Goal: Task Accomplishment & Management: Use online tool/utility

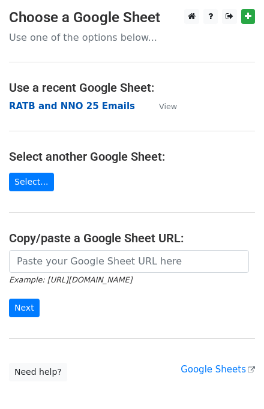
click at [41, 106] on strong "RATB and NNO 25 Emails" at bounding box center [72, 106] width 126 height 11
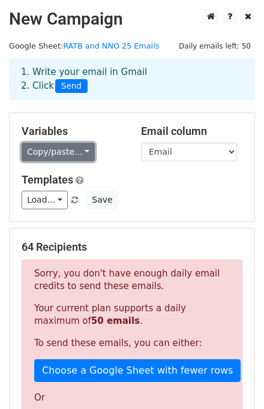
click at [37, 154] on link "Copy/paste..." at bounding box center [58, 152] width 73 height 19
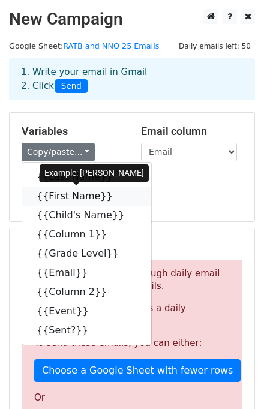
click at [77, 191] on link "{{First Name}}" at bounding box center [86, 196] width 129 height 19
click at [77, 191] on div "Load... Event Follow-Up EMail Event Follow-Up Email Save" at bounding box center [132, 200] width 239 height 19
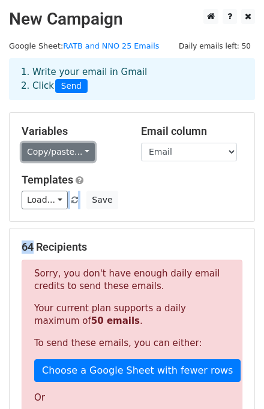
click at [71, 146] on link "Copy/paste..." at bounding box center [58, 152] width 73 height 19
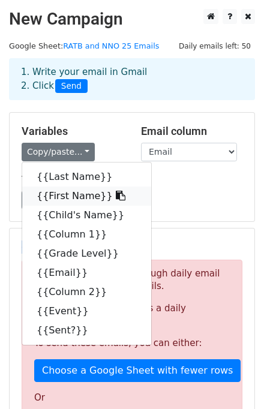
click at [52, 193] on link "{{First Name}}" at bounding box center [86, 196] width 129 height 19
copy form "Event Follow-Up EMail Event Follow-Up Email Save 6"
click at [52, 193] on link "Load..." at bounding box center [45, 200] width 46 height 19
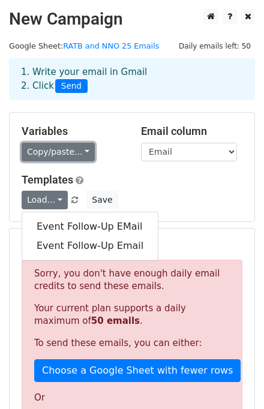
click at [51, 154] on link "Copy/paste..." at bounding box center [58, 152] width 73 height 19
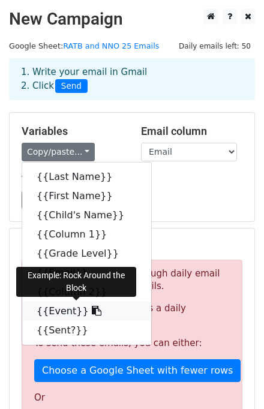
click at [58, 309] on link "{{Event}}" at bounding box center [86, 311] width 129 height 19
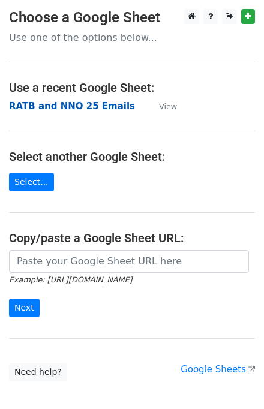
click at [64, 108] on strong "RATB and NNO 25 Emails" at bounding box center [72, 106] width 126 height 11
click at [80, 109] on strong "RATB and NNO 25 Emails" at bounding box center [72, 106] width 126 height 11
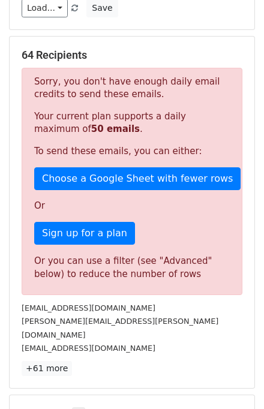
scroll to position [288, 0]
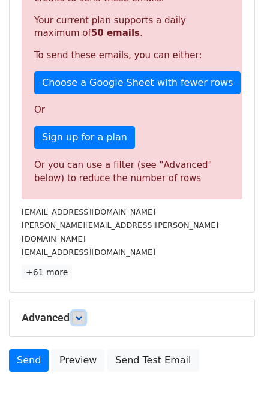
click at [81, 314] on icon at bounding box center [78, 317] width 7 height 7
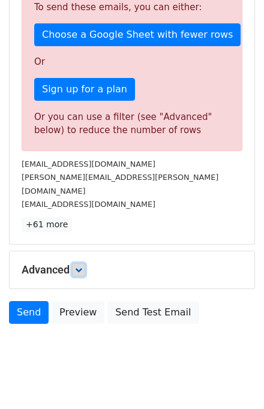
scroll to position [337, 0]
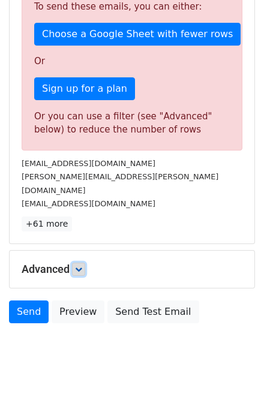
click at [77, 263] on link at bounding box center [78, 269] width 13 height 13
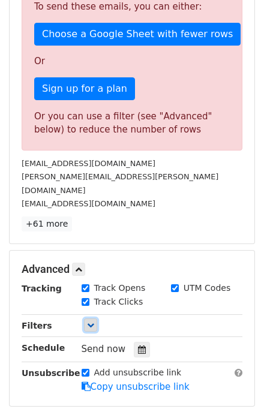
click at [94, 319] on link at bounding box center [90, 325] width 13 height 13
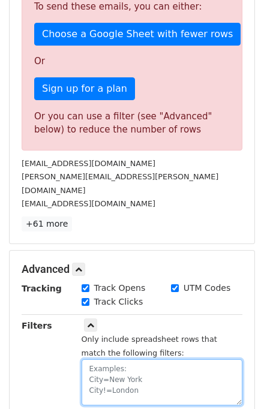
click at [109, 359] on textarea at bounding box center [162, 382] width 161 height 46
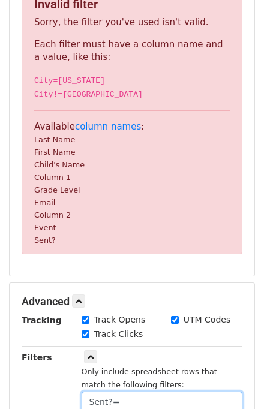
scroll to position [245, 0]
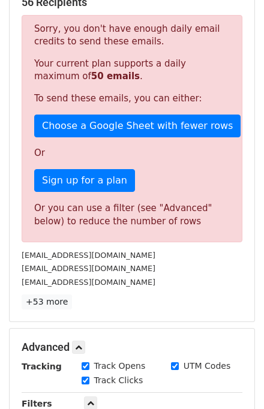
type textarea "Sent?=Yes"
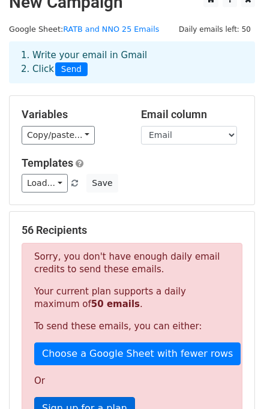
scroll to position [0, 0]
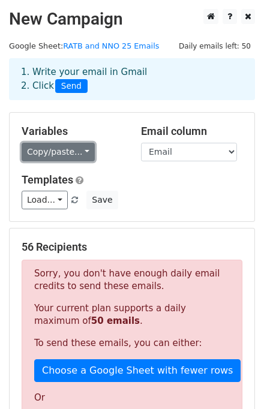
click at [74, 155] on link "Copy/paste..." at bounding box center [58, 152] width 73 height 19
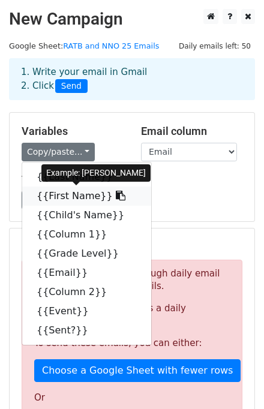
click at [61, 196] on link "{{First Name}}" at bounding box center [86, 196] width 129 height 19
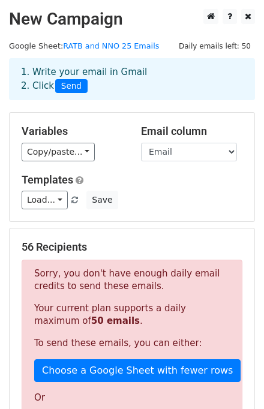
click at [161, 178] on h5 "Templates" at bounding box center [132, 179] width 221 height 13
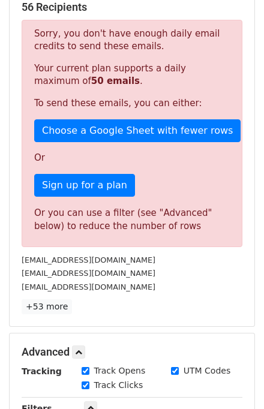
scroll to position [432, 0]
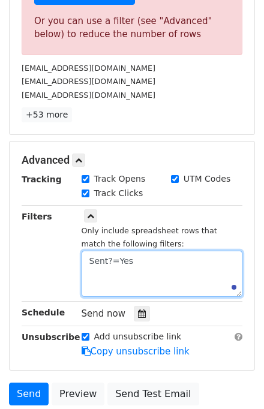
click at [146, 264] on textarea "Sent?=Yes" at bounding box center [162, 274] width 161 height 46
click at [146, 263] on textarea "Sent?=Yes" at bounding box center [162, 274] width 161 height 46
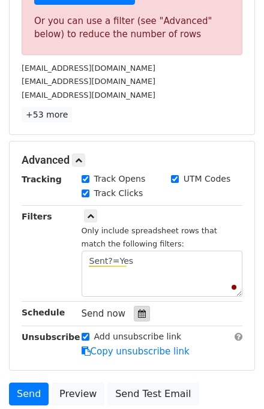
click at [138, 311] on icon at bounding box center [142, 314] width 8 height 8
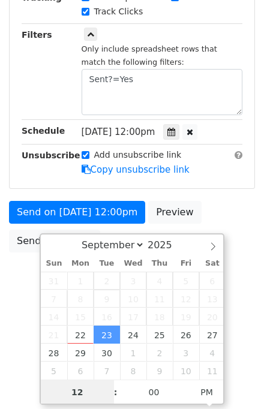
scroll to position [556, 0]
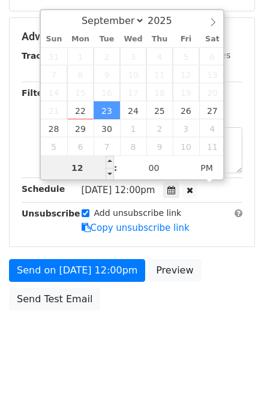
click at [65, 167] on input "12" at bounding box center [77, 168] width 73 height 24
type input "[DATE] 13:00"
type input "01"
click at [111, 163] on span at bounding box center [110, 162] width 8 height 12
type input "[DATE] 14:00"
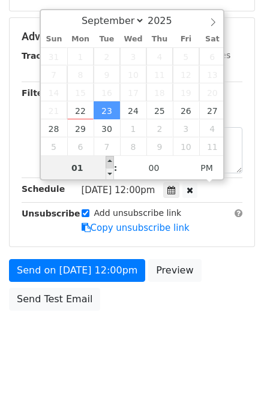
type input "02"
click at [111, 163] on span at bounding box center [110, 162] width 8 height 12
type input "[DATE] 15:00"
type input "03"
click at [111, 163] on span at bounding box center [110, 162] width 8 height 12
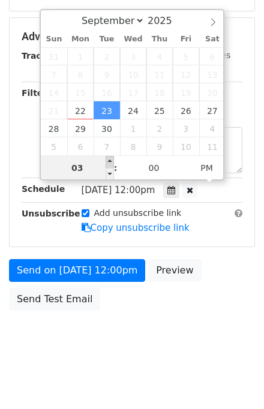
type input "[DATE] 16:00"
type input "04"
click at [111, 163] on span at bounding box center [110, 162] width 8 height 12
type input "[DATE] 17:00"
type input "05"
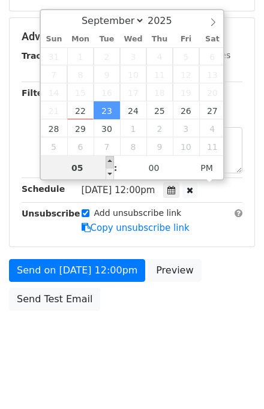
click at [111, 163] on span at bounding box center [110, 162] width 8 height 12
type input "[DATE] 18:00"
type input "06"
click at [111, 163] on span at bounding box center [110, 162] width 8 height 12
type input "[DATE] 19:00"
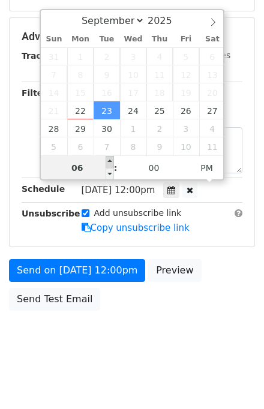
type input "07"
click at [111, 163] on span at bounding box center [110, 162] width 8 height 12
type input "[DATE] 20:00"
type input "08"
click at [111, 163] on span at bounding box center [110, 162] width 8 height 12
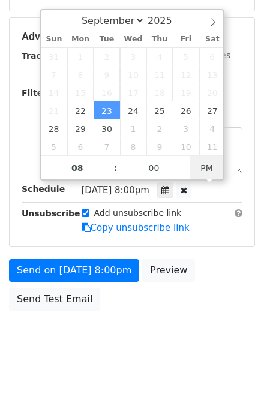
click at [206, 171] on span "PM" at bounding box center [206, 168] width 33 height 24
click at [205, 168] on span "AM" at bounding box center [206, 168] width 33 height 24
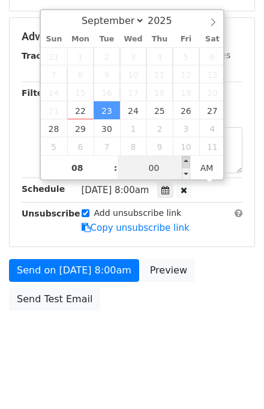
type input "[DATE] 08:05"
type input "05"
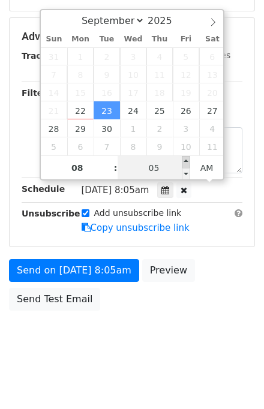
type input "[DATE] 08:10"
type input "10"
click at [188, 163] on span at bounding box center [186, 162] width 8 height 12
type input "[DATE] 08:15"
type input "15"
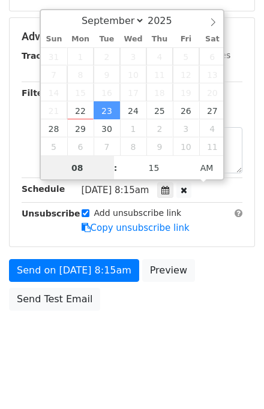
scroll to position [331, 0]
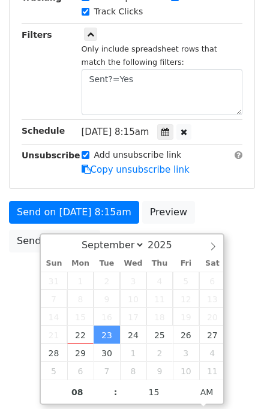
click at [209, 179] on div "Advanced Tracking Track Opens UTM Codes Track Clicks Filters Only include sprea…" at bounding box center [132, 74] width 245 height 229
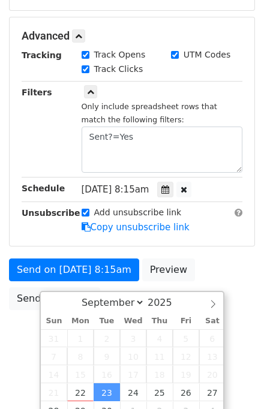
click at [209, 182] on div "[DATE]-09-23 08:15" at bounding box center [152, 190] width 141 height 16
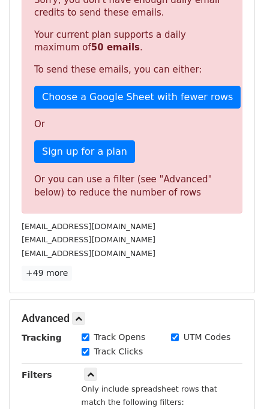
click at [78, 254] on small "[EMAIL_ADDRESS][DOMAIN_NAME]" at bounding box center [89, 253] width 134 height 9
click at [60, 163] on div "Sorry, you don't have enough daily email credits to send these emails. Your cur…" at bounding box center [132, 99] width 221 height 227
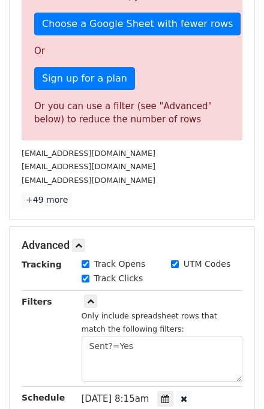
scroll to position [466, 0]
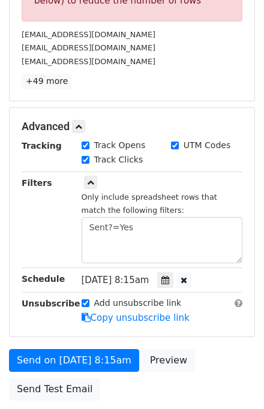
click at [129, 201] on div "Only include spreadsheet rows that match the following filters: Sent?=Yes" at bounding box center [162, 226] width 161 height 73
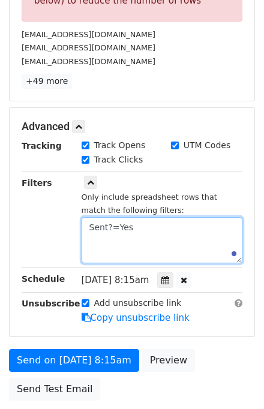
click at [148, 238] on textarea "Sent?=Yes" at bounding box center [162, 240] width 161 height 46
click at [147, 237] on textarea "Sent?=Yes" at bounding box center [162, 240] width 161 height 46
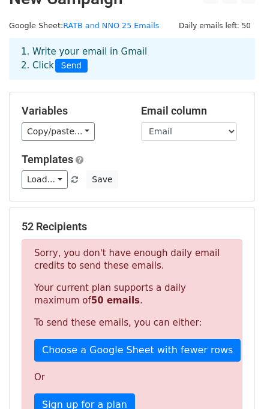
scroll to position [0, 0]
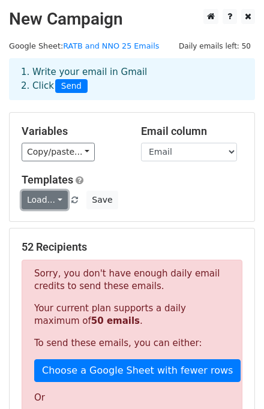
click at [55, 199] on link "Load..." at bounding box center [45, 200] width 46 height 19
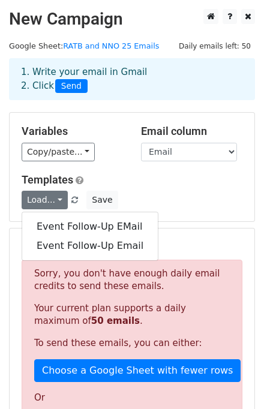
click at [122, 161] on div "Copy/paste... {{Last Name}} {{First Name}} {{Child's Name}} {{Column 1}} {{Grad…" at bounding box center [72, 152] width 101 height 19
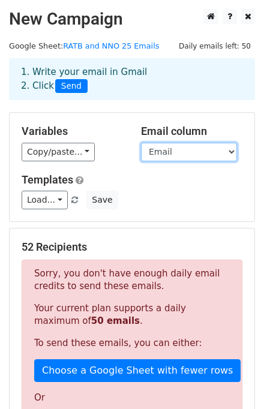
click at [160, 154] on select "Last Name First Name Child's Name Column 1 Grade Level Email Column 2 Event Sen…" at bounding box center [189, 152] width 96 height 19
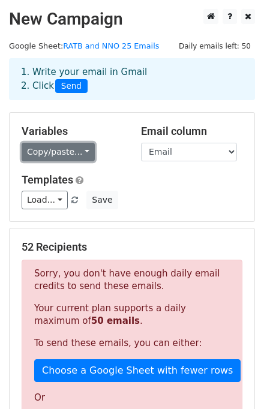
click at [84, 145] on link "Copy/paste..." at bounding box center [58, 152] width 73 height 19
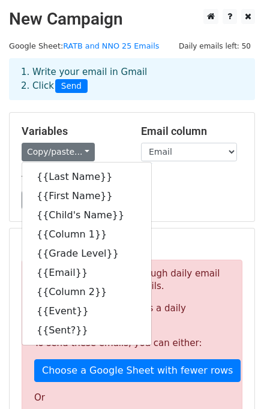
click at [98, 139] on div "Variables Copy/paste... {{Last Name}} {{First Name}} {{Child's Name}} {{Column …" at bounding box center [72, 143] width 119 height 37
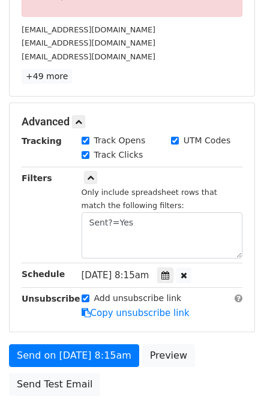
scroll to position [480, 0]
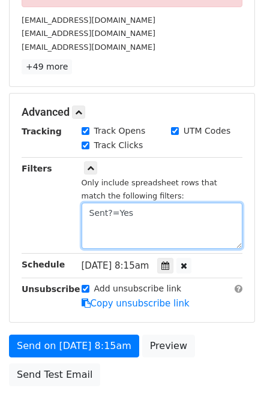
click at [130, 216] on textarea "Sent?=Yes" at bounding box center [162, 226] width 161 height 46
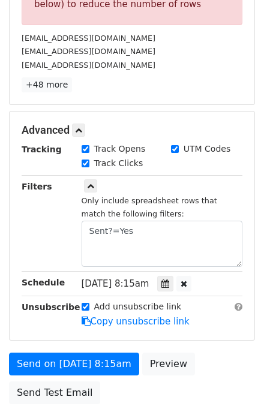
scroll to position [466, 0]
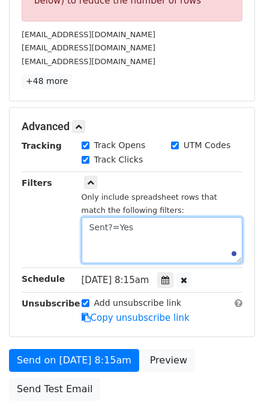
click at [120, 236] on textarea "Sent?=Yes" at bounding box center [162, 240] width 161 height 46
click at [139, 236] on textarea "Sent?=Yes" at bounding box center [162, 240] width 161 height 46
type textarea "Sent?=Yes"
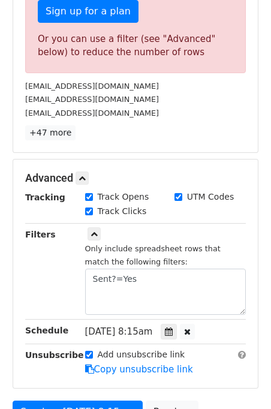
scroll to position [418, 0]
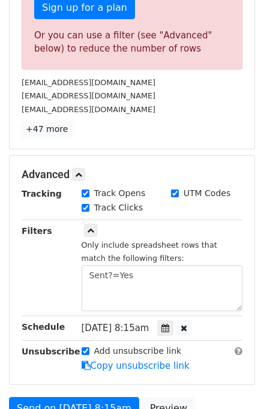
click at [40, 134] on link "+47 more" at bounding box center [47, 129] width 50 height 15
click at [0, 0] on small "[EMAIL_ADDRESS][DOMAIN_NAME]" at bounding box center [0, 0] width 0 height 0
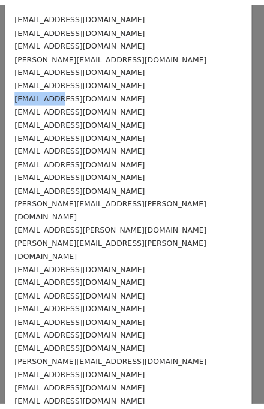
scroll to position [0, 0]
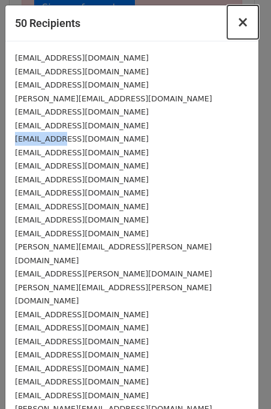
click at [237, 25] on span "×" at bounding box center [243, 22] width 12 height 17
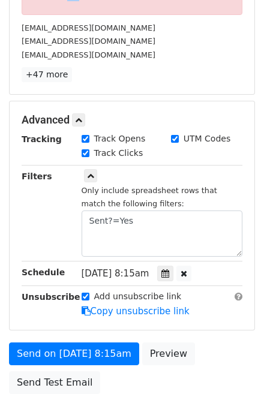
scroll to position [480, 0]
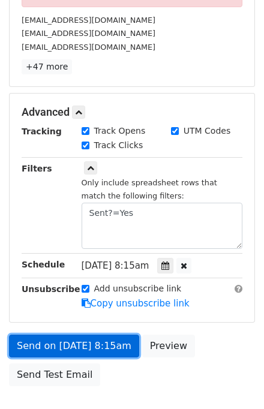
click at [70, 341] on link "Send on [DATE] 8:15am" at bounding box center [74, 346] width 130 height 23
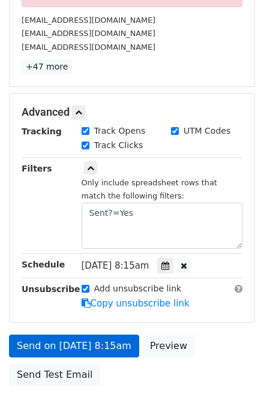
click at [70, 341] on link "Send on [DATE] 8:15am" at bounding box center [74, 346] width 130 height 23
